Goal: Information Seeking & Learning: Learn about a topic

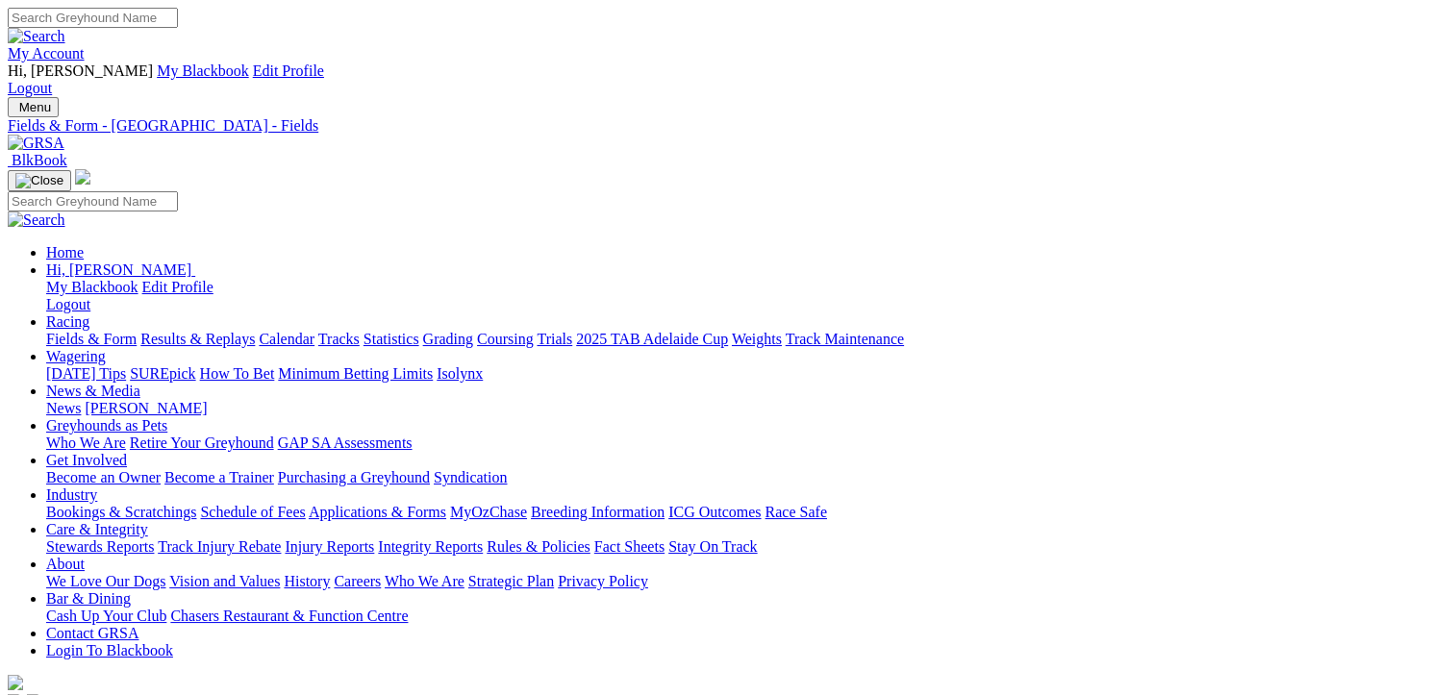
click at [92, 331] on link "Fields & Form" at bounding box center [91, 339] width 90 height 16
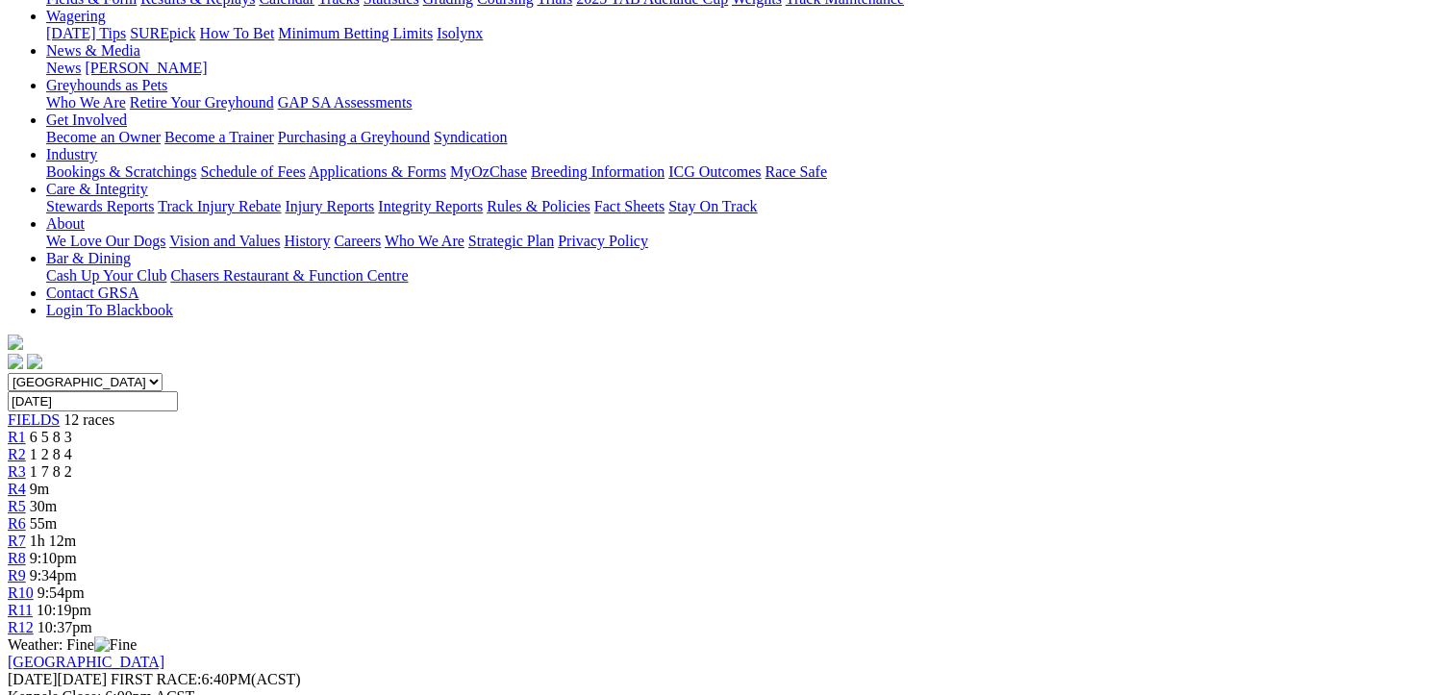
scroll to position [385, 0]
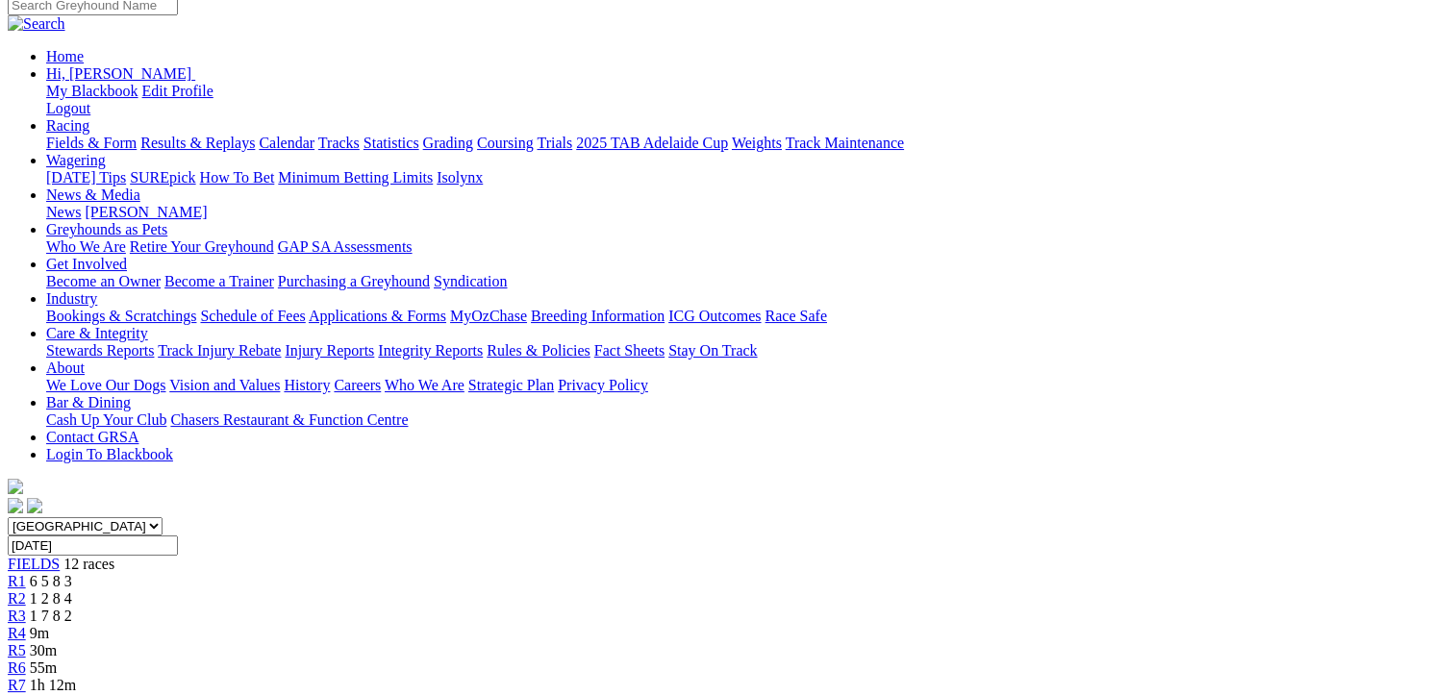
scroll to position [96, 0]
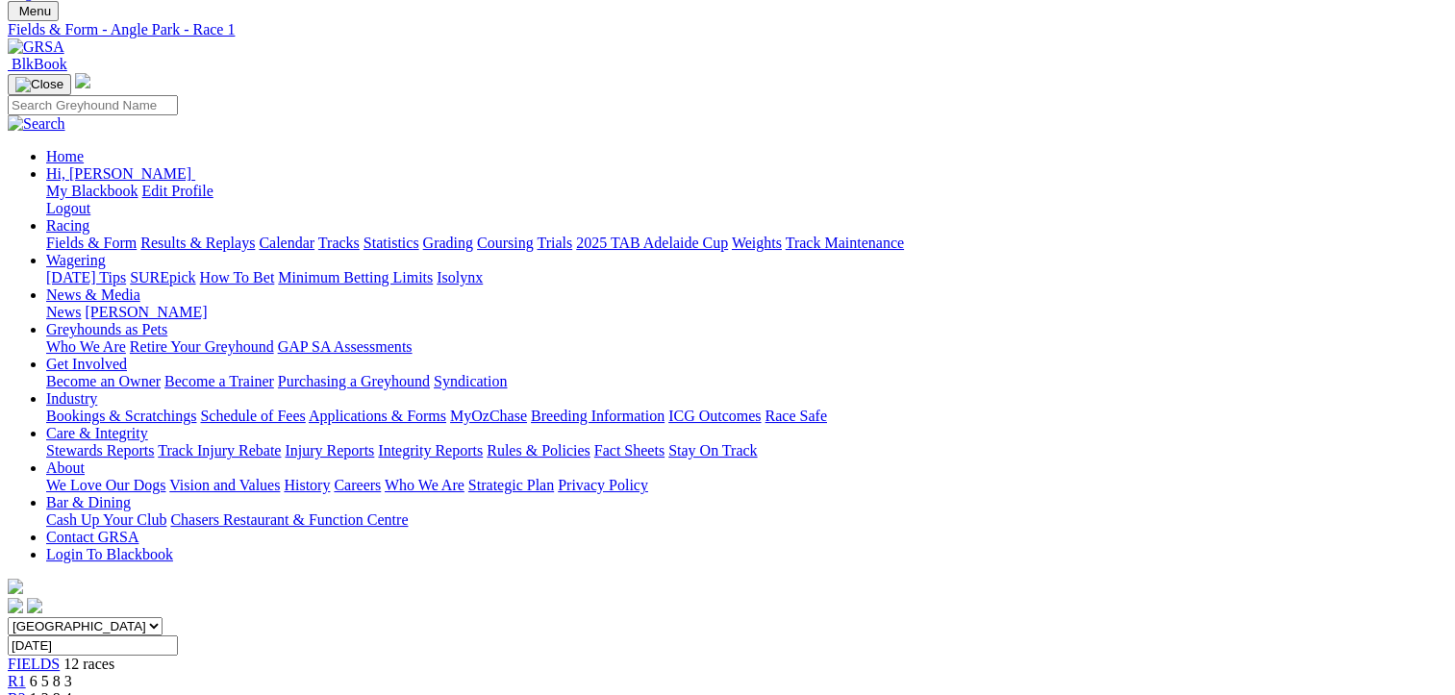
click at [365, 691] on div "R2 1 2 8 4" at bounding box center [728, 699] width 1440 height 17
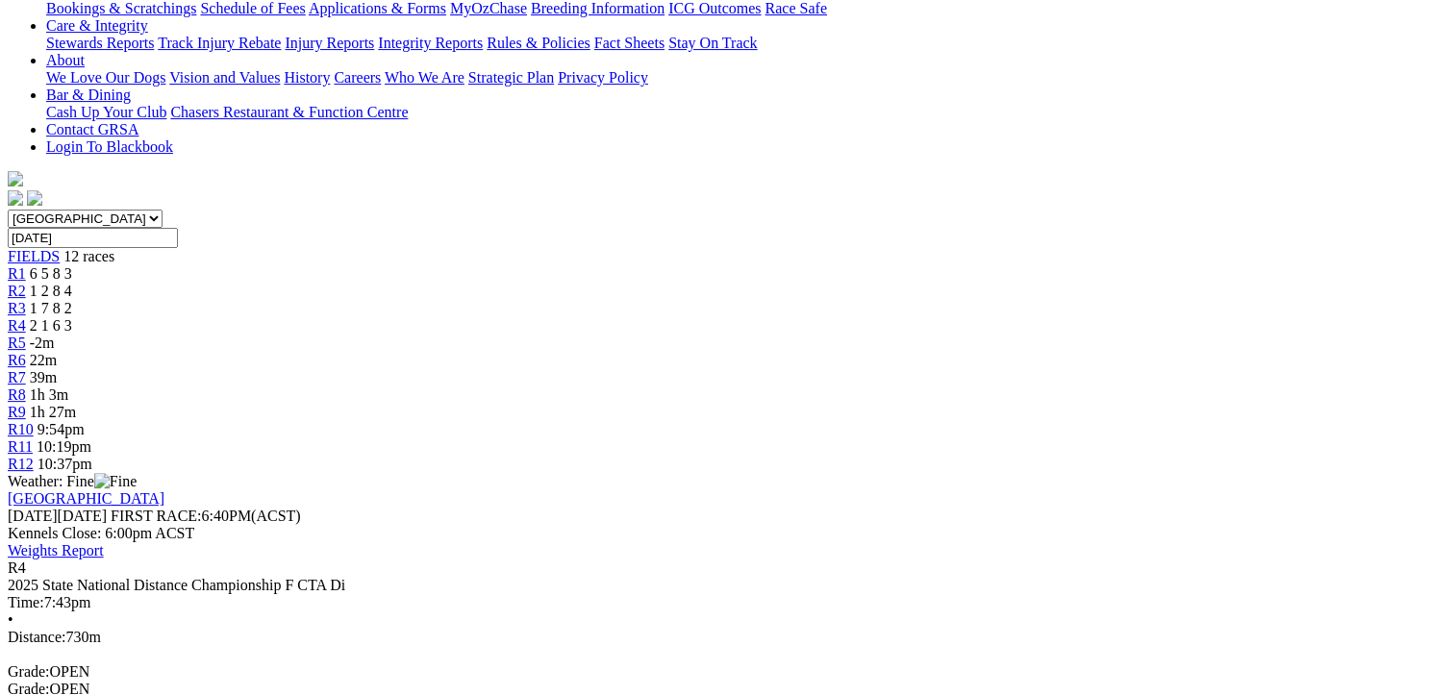
scroll to position [577, 0]
